Goal: Information Seeking & Learning: Learn about a topic

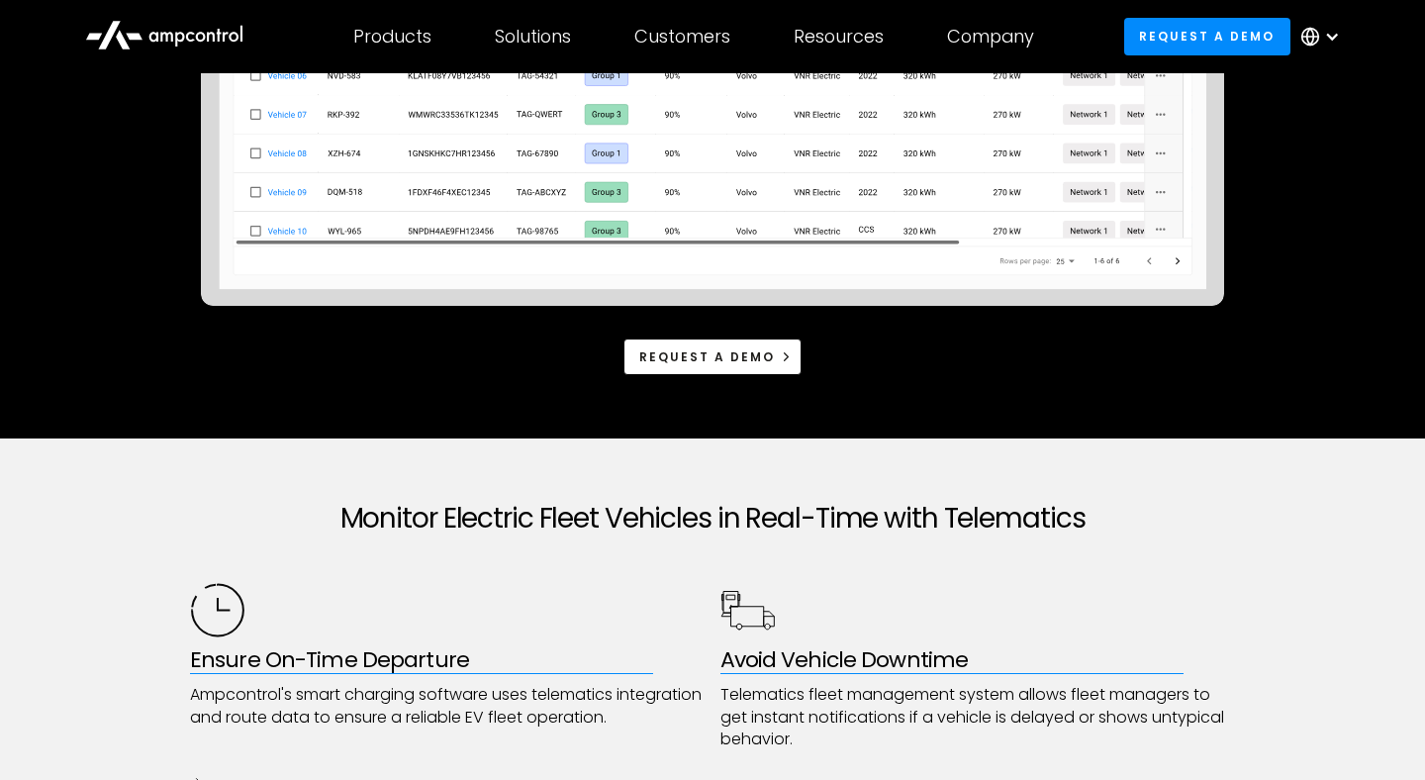
scroll to position [705, 0]
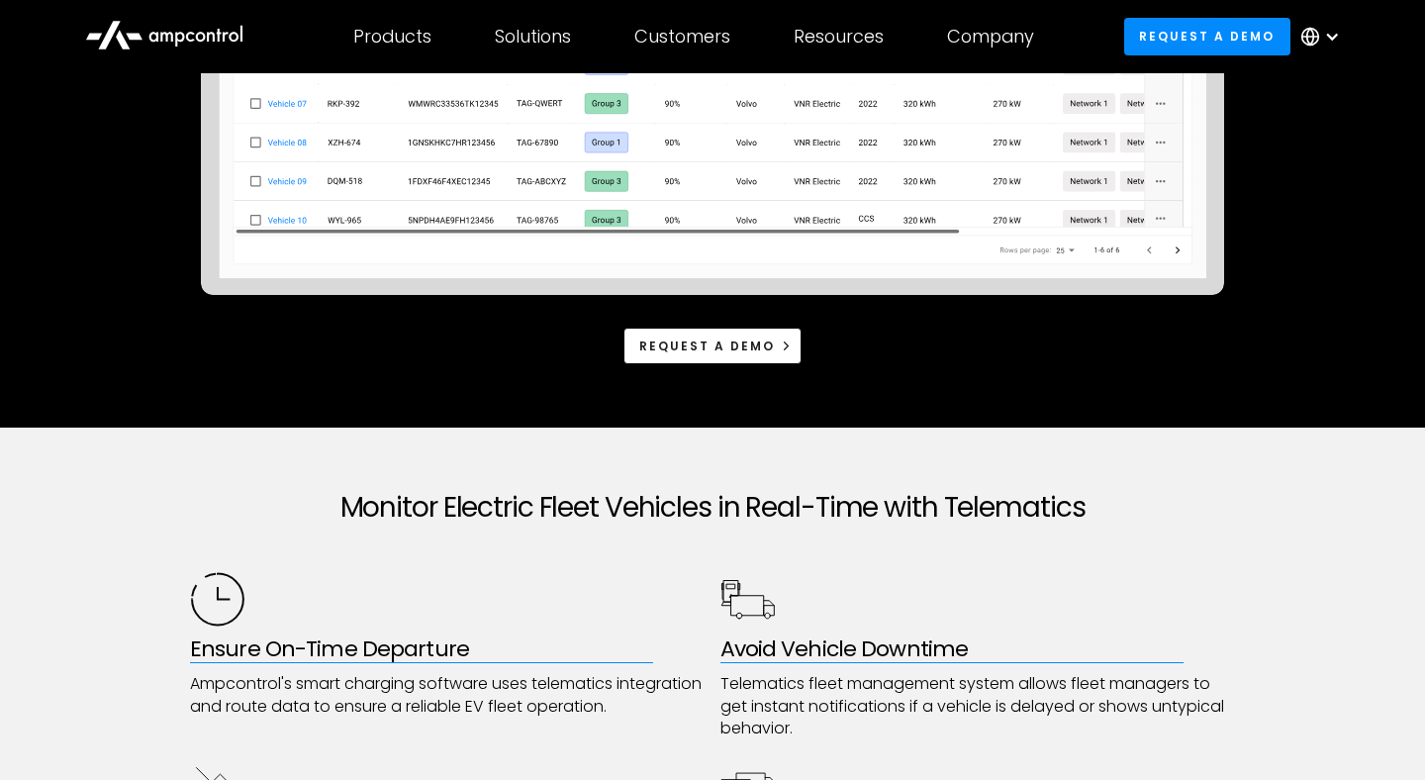
click at [732, 361] on link "Request a demo" at bounding box center [712, 345] width 178 height 37
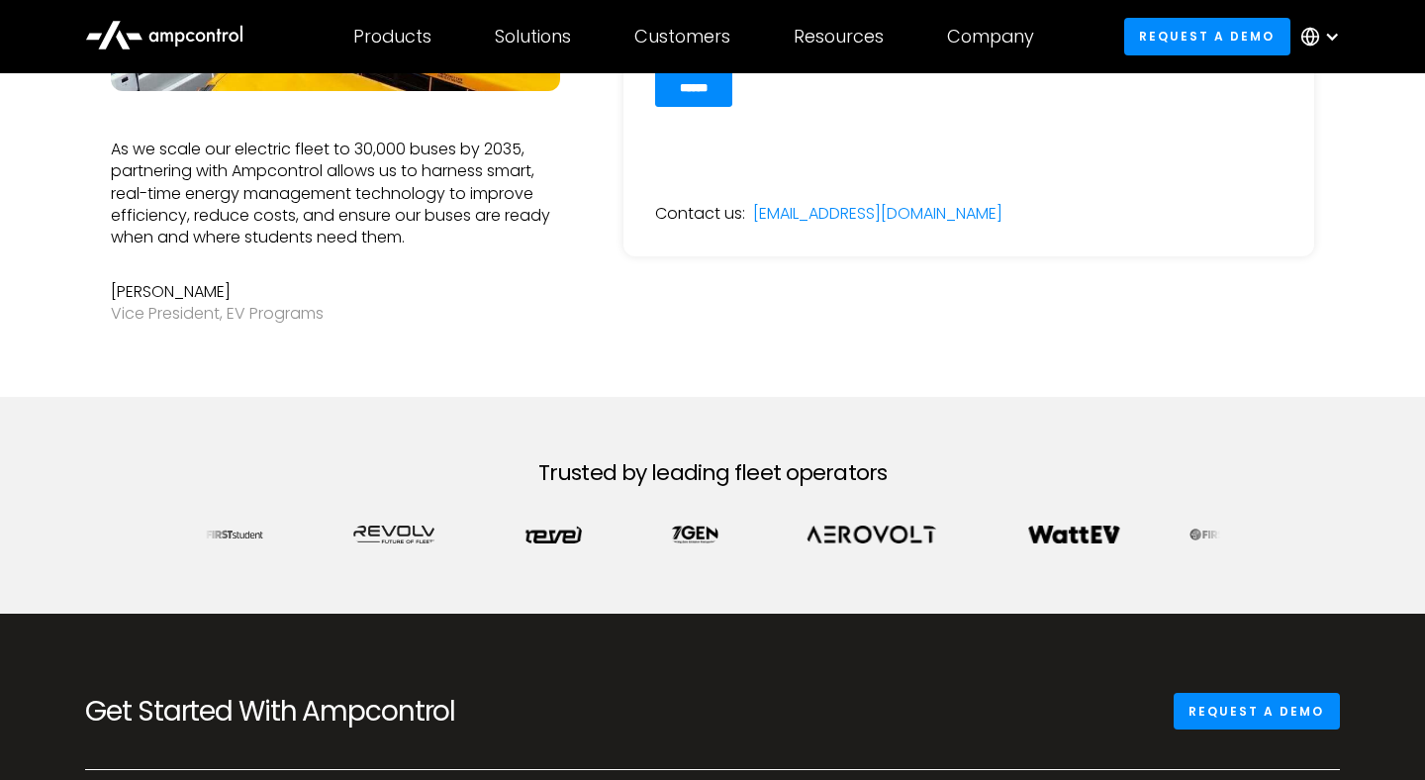
scroll to position [599, 0]
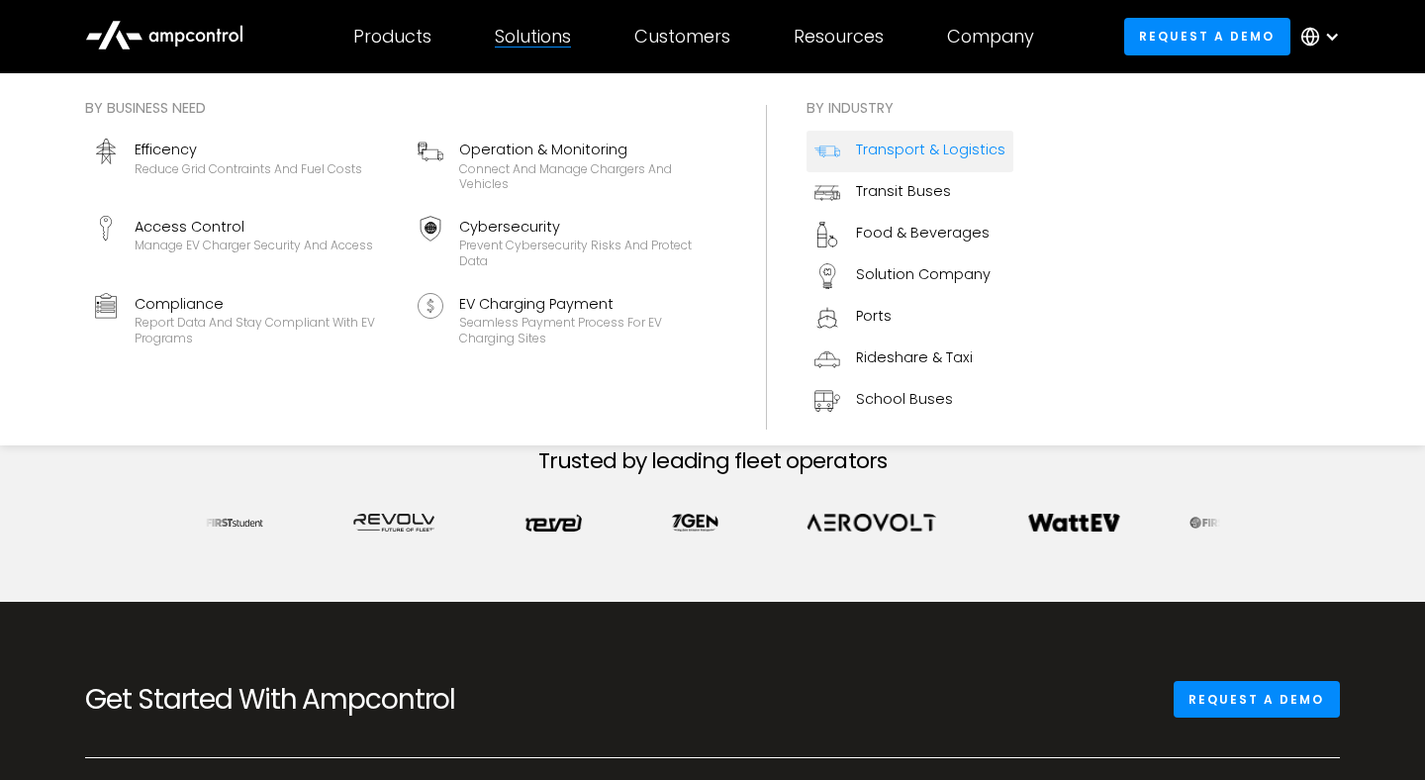
click at [900, 143] on div "Transport & Logistics" at bounding box center [930, 150] width 149 height 22
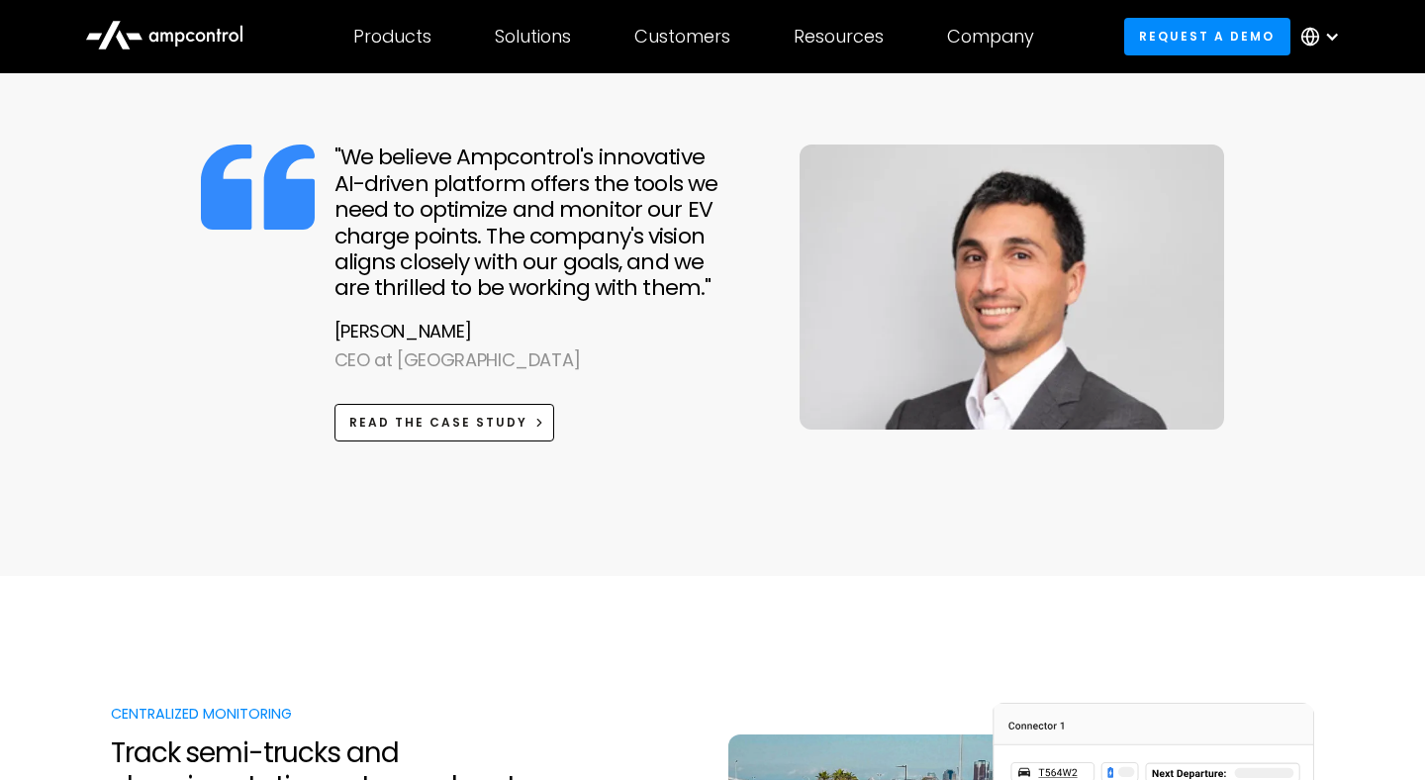
scroll to position [1031, 0]
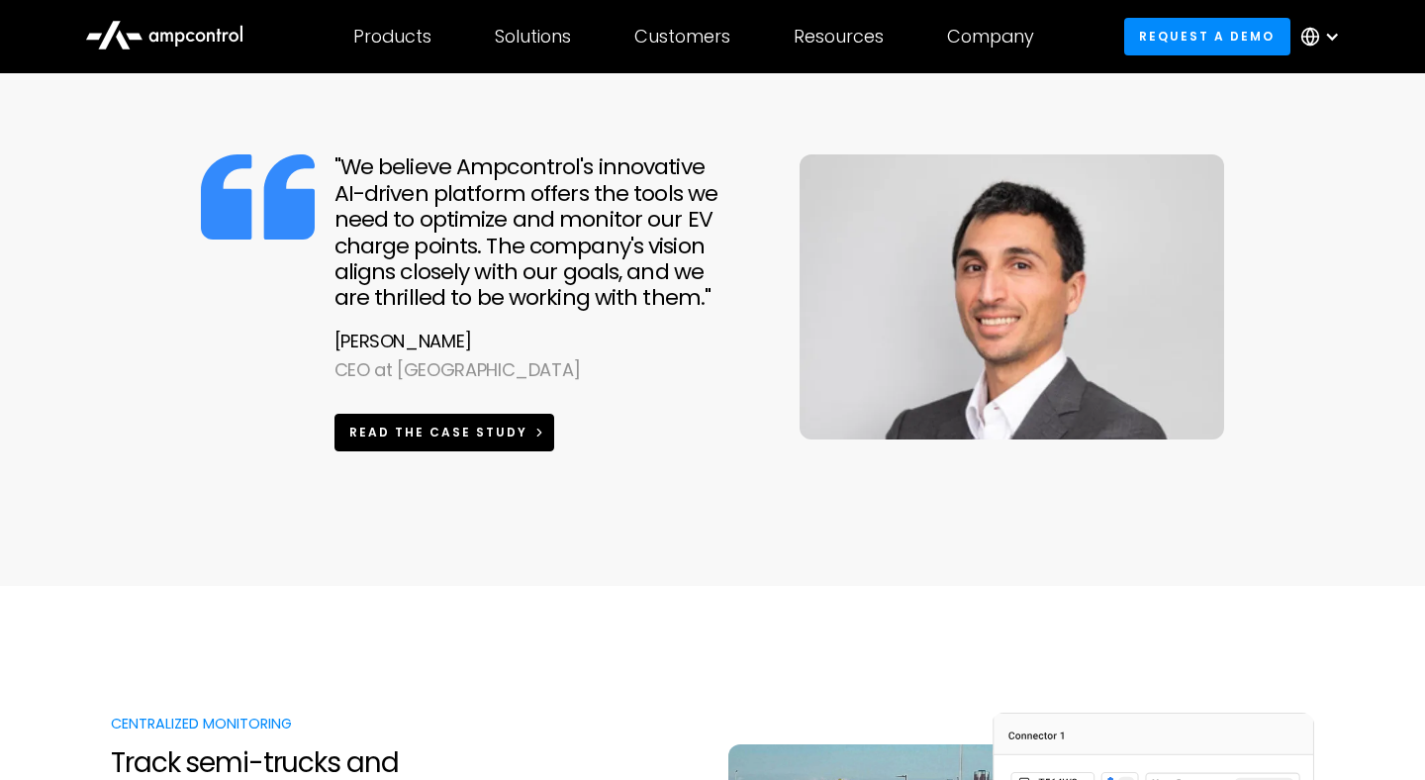
click at [434, 421] on link "Read the case study" at bounding box center [444, 432] width 221 height 37
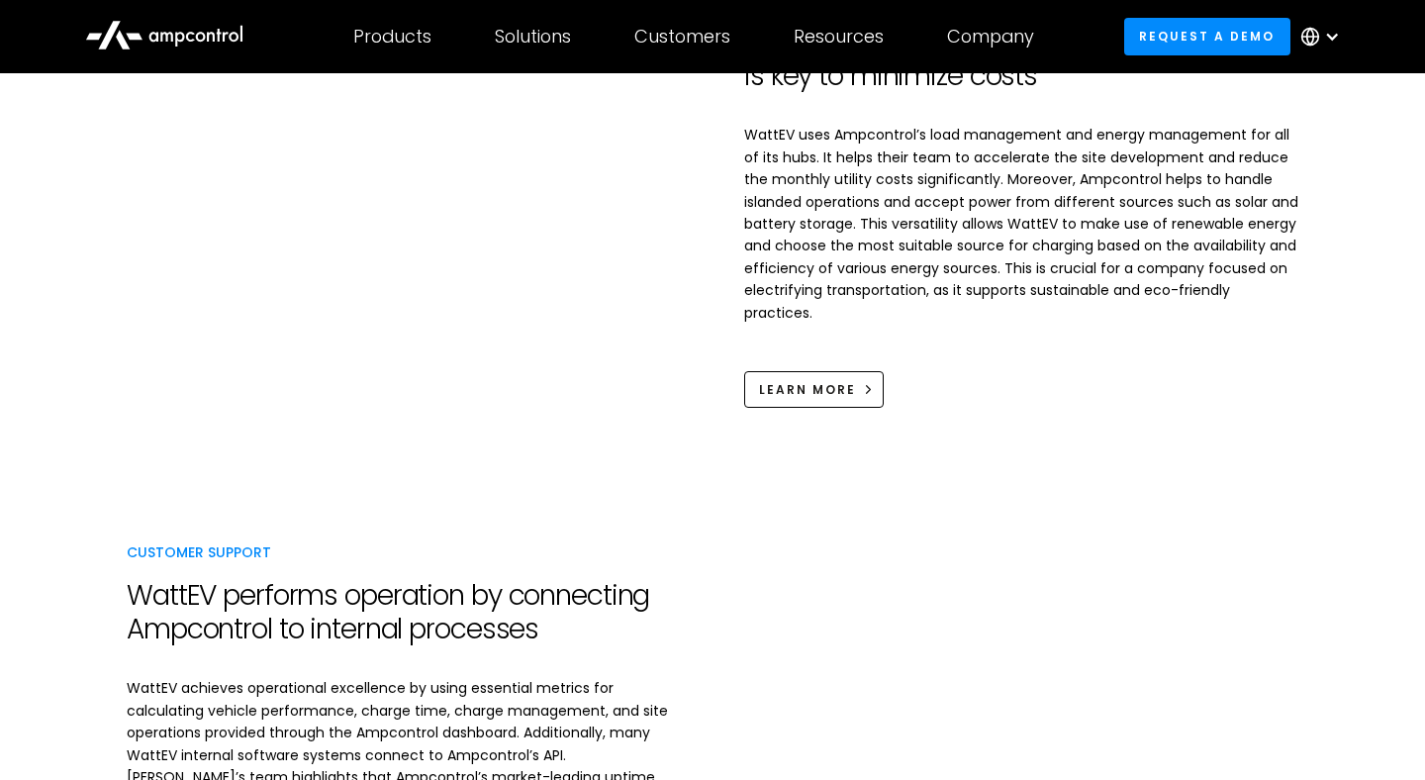
scroll to position [1665, 0]
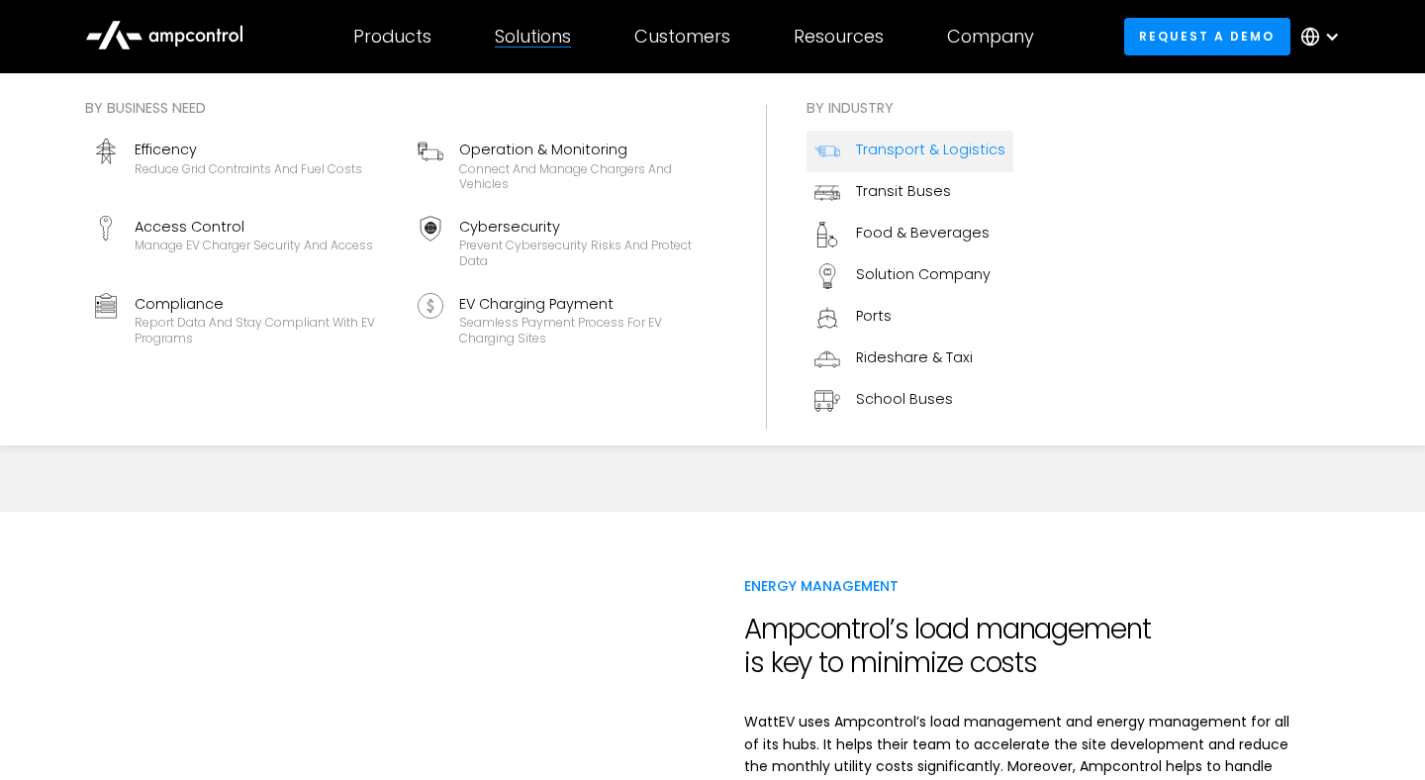
click at [878, 148] on div "Transport & Logistics" at bounding box center [930, 150] width 149 height 22
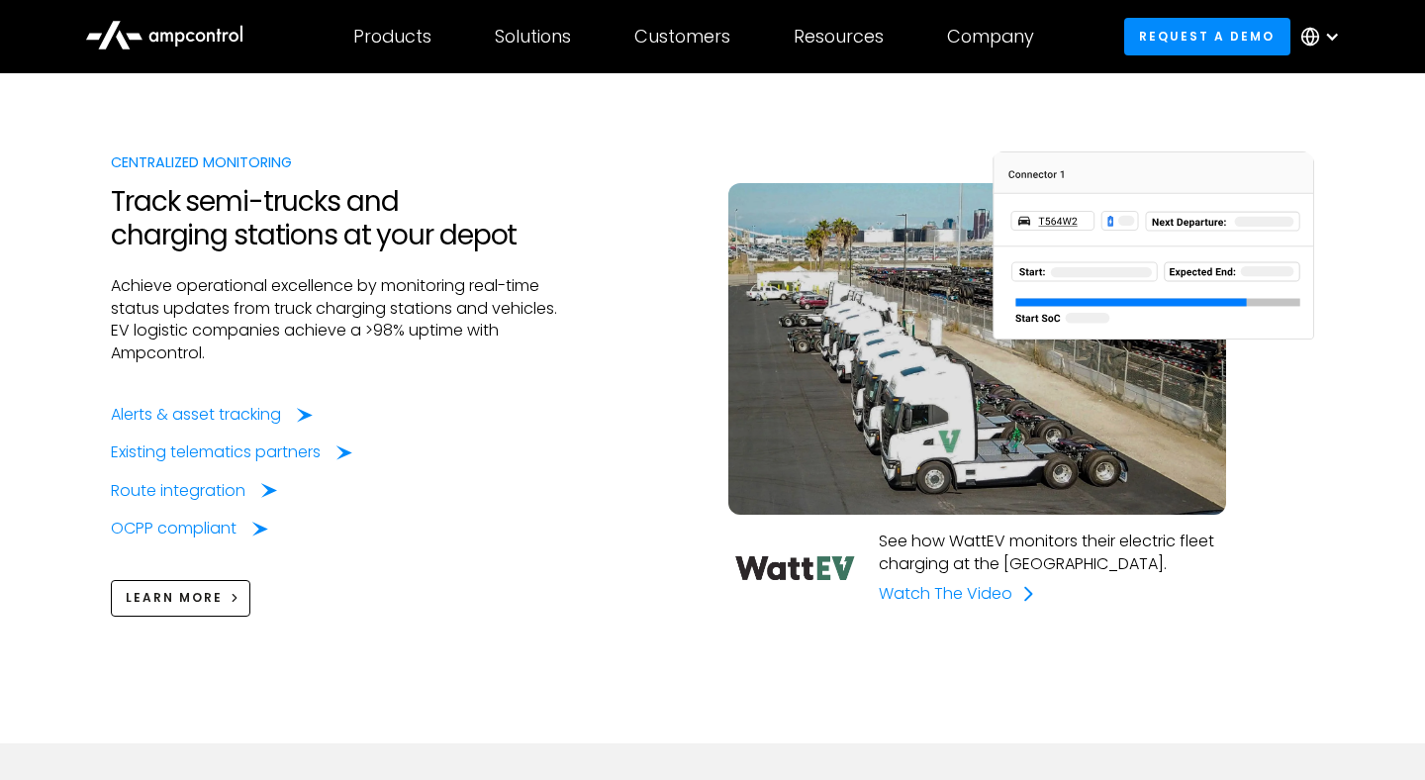
scroll to position [1567, 0]
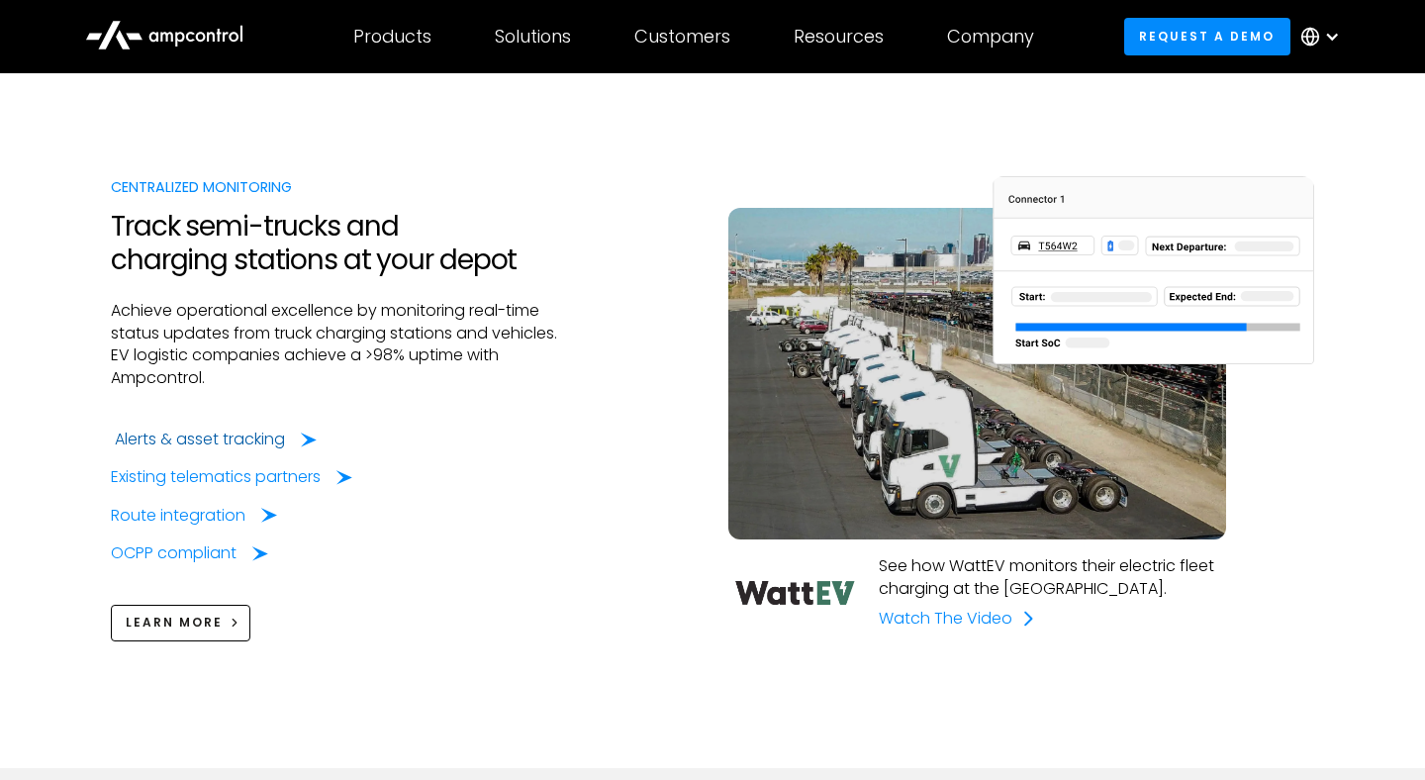
click at [252, 441] on div "Alerts & asset tracking" at bounding box center [200, 439] width 170 height 22
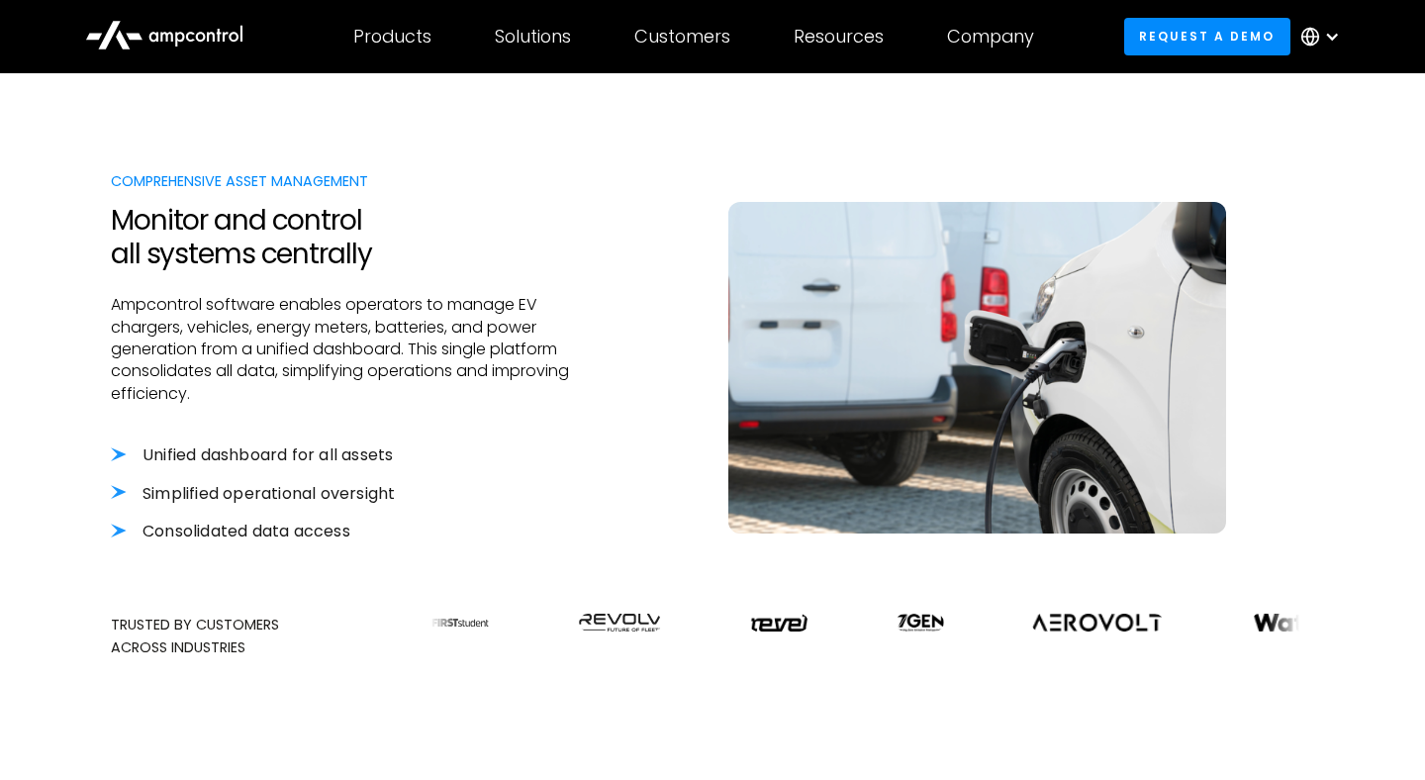
scroll to position [509, 0]
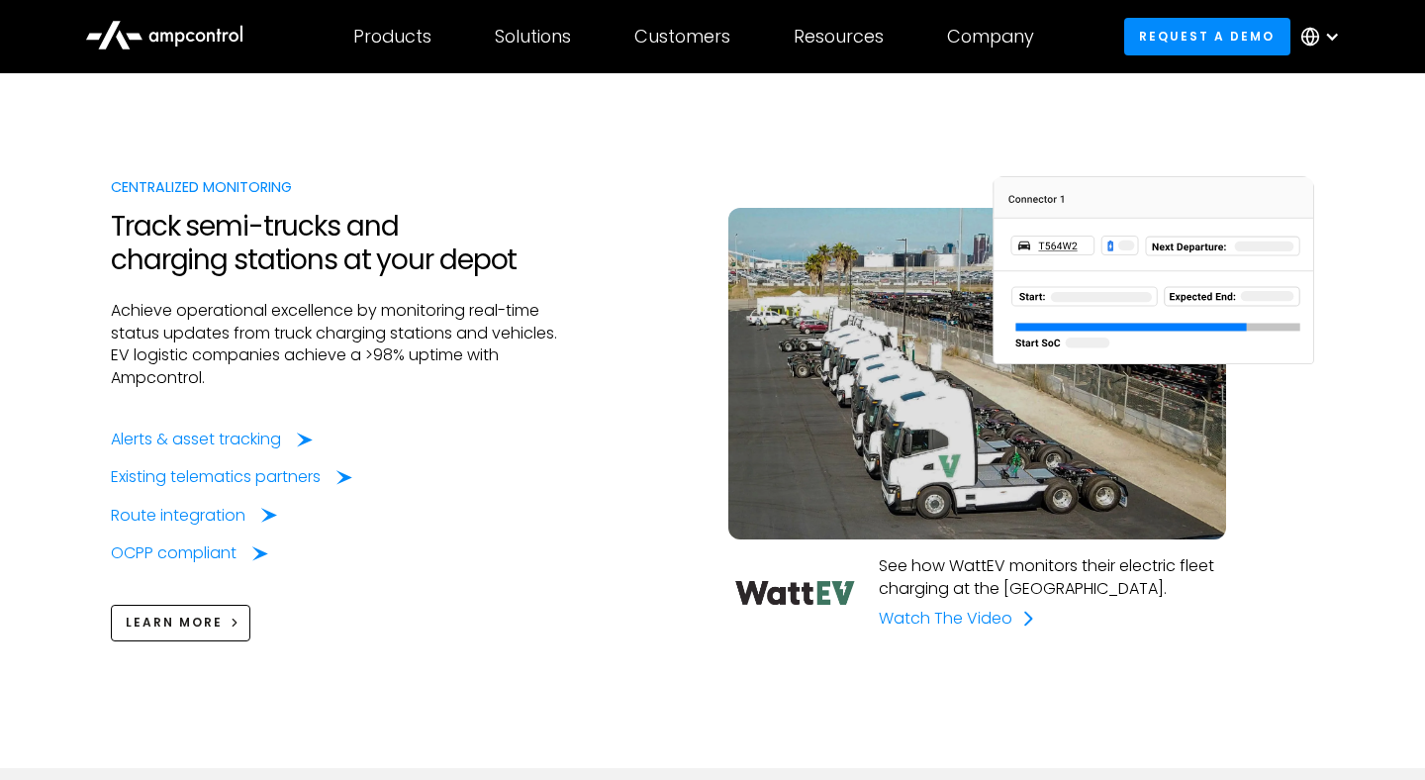
scroll to position [1567, 0]
click at [286, 471] on div "Existing telematics partners" at bounding box center [220, 477] width 210 height 22
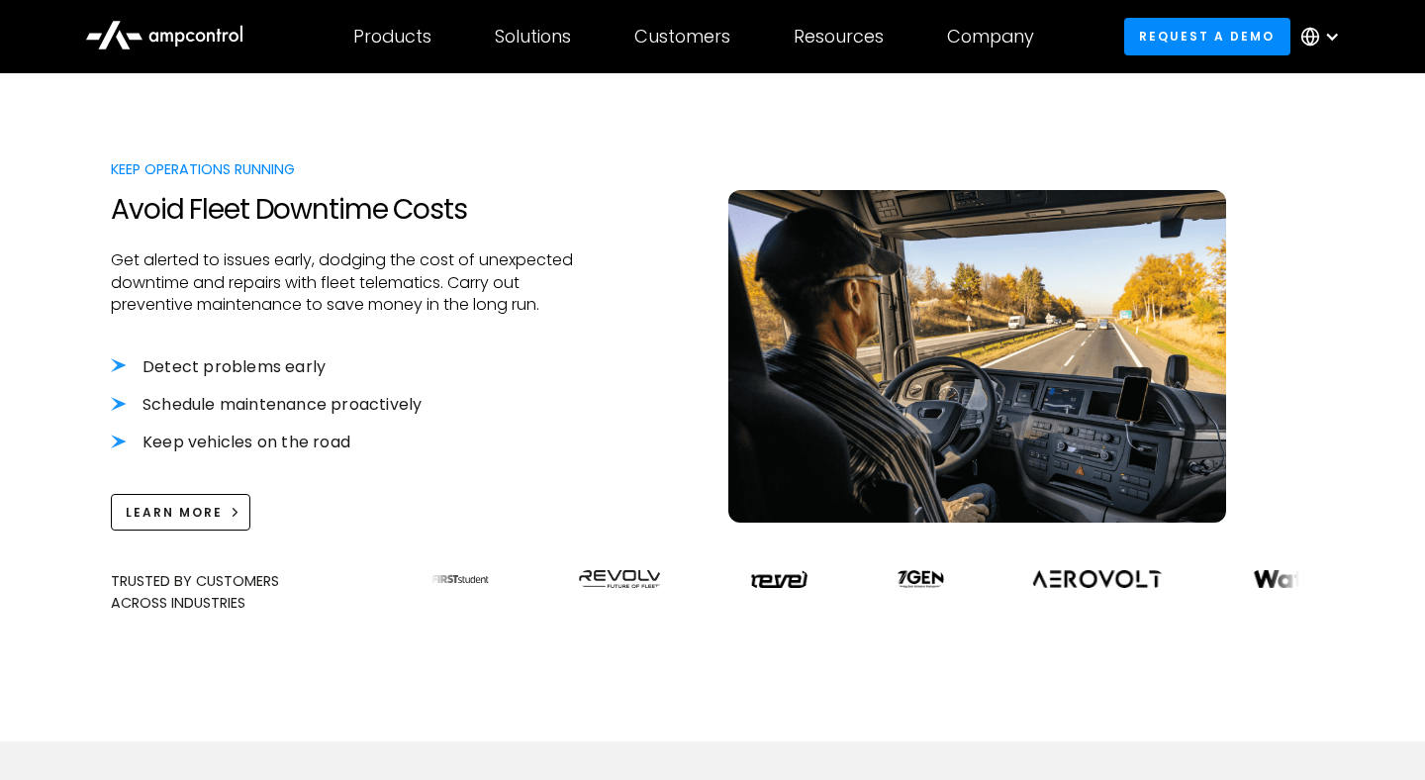
scroll to position [359, 0]
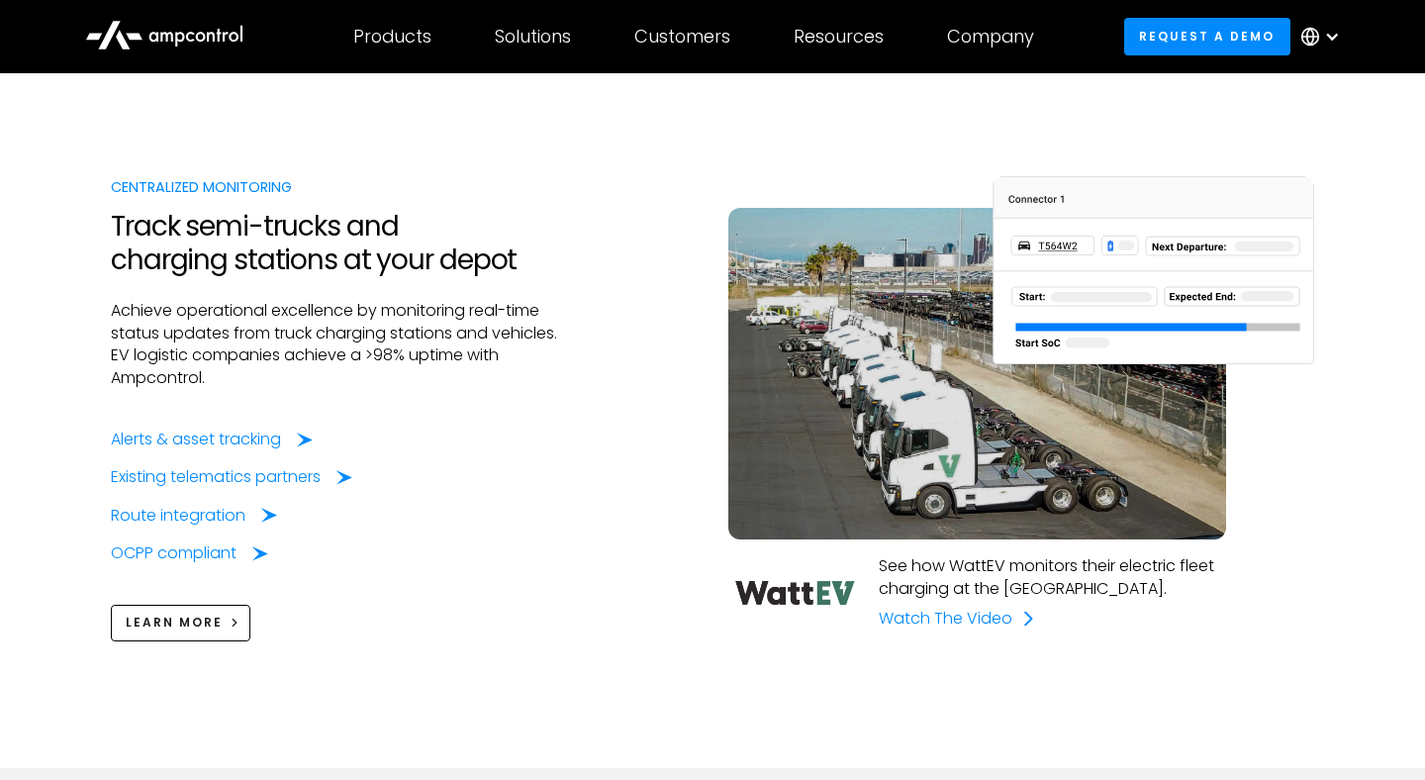
scroll to position [1567, 0]
click at [222, 517] on div "Route integration" at bounding box center [182, 516] width 135 height 22
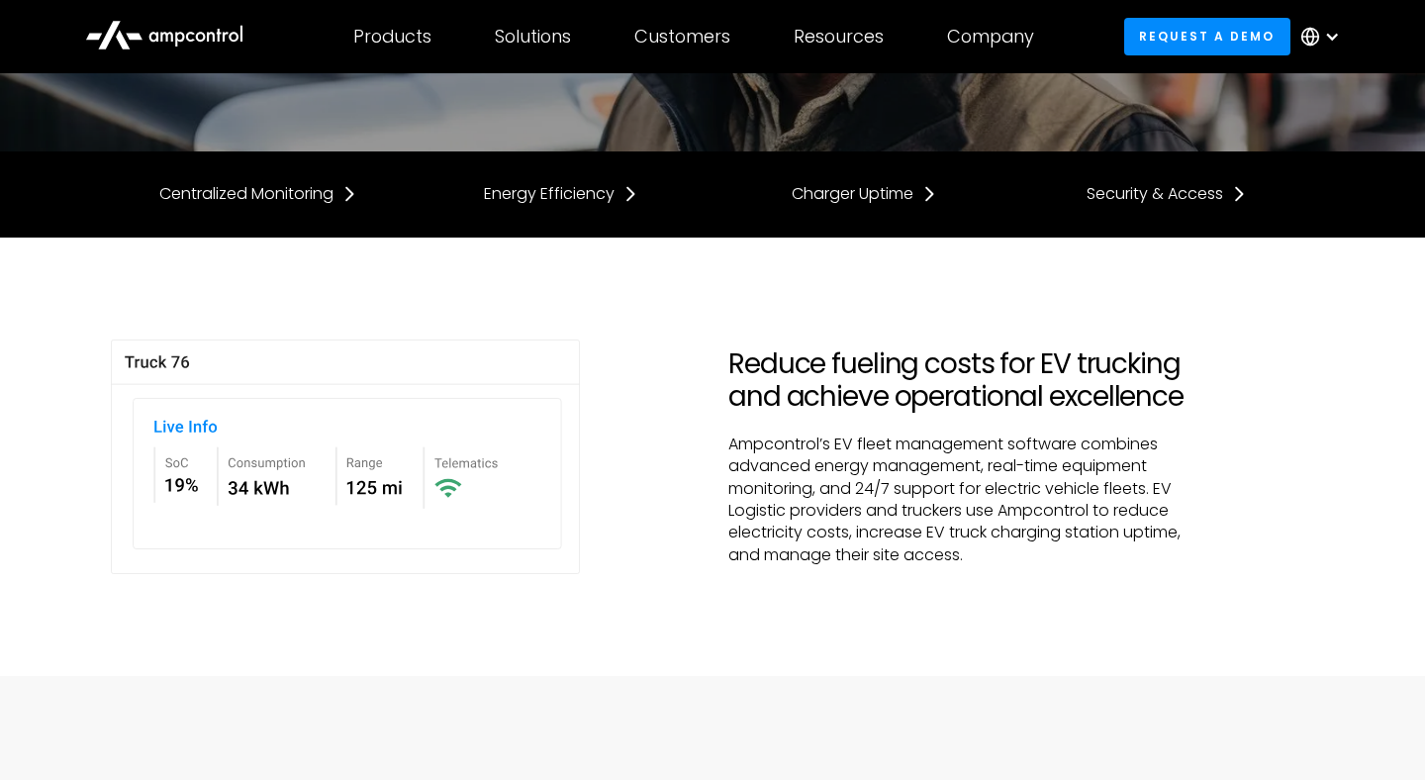
scroll to position [422, 0]
